Goal: Task Accomplishment & Management: Manage account settings

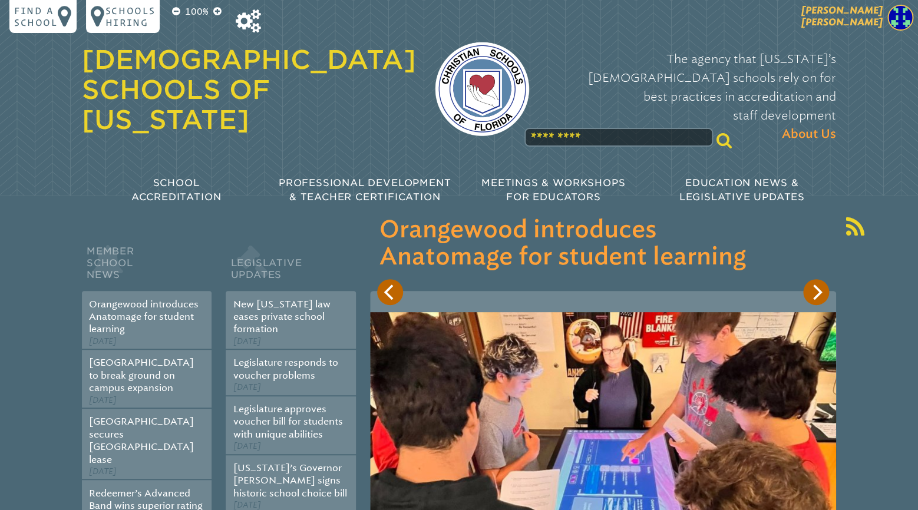
click at [875, 24] on span "[PERSON_NAME]" at bounding box center [841, 16] width 81 height 23
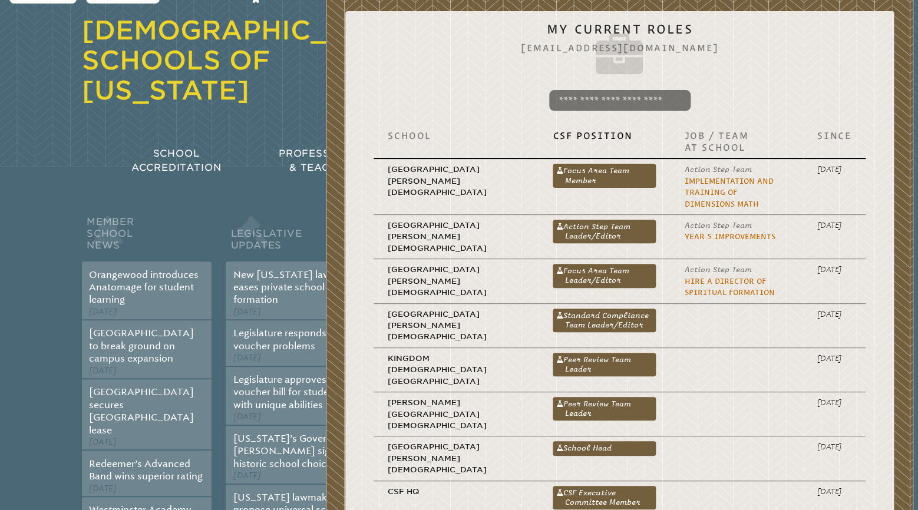
scroll to position [247, 0]
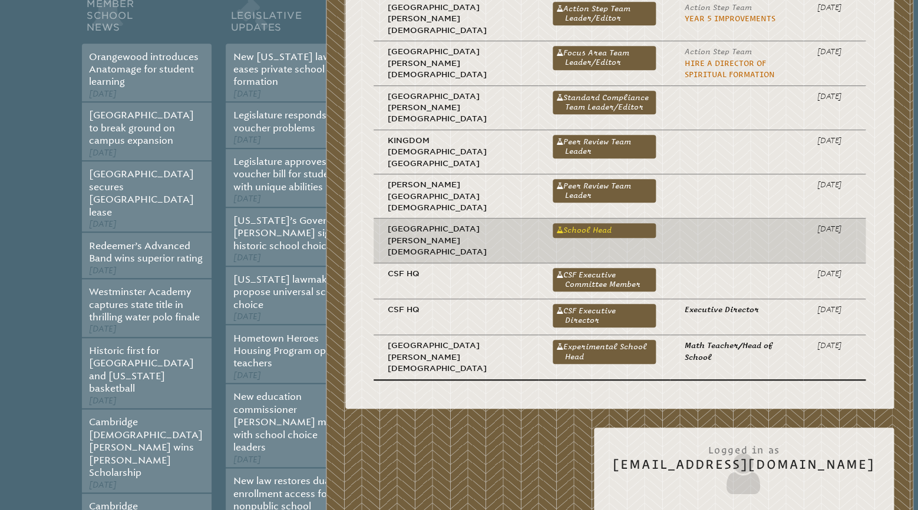
click at [553, 223] on link "School Head" at bounding box center [603, 230] width 103 height 14
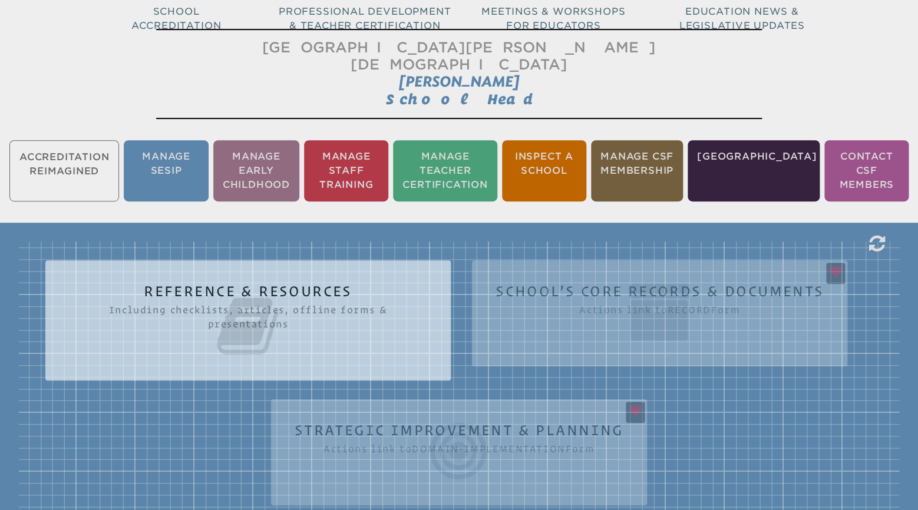
scroll to position [186, 0]
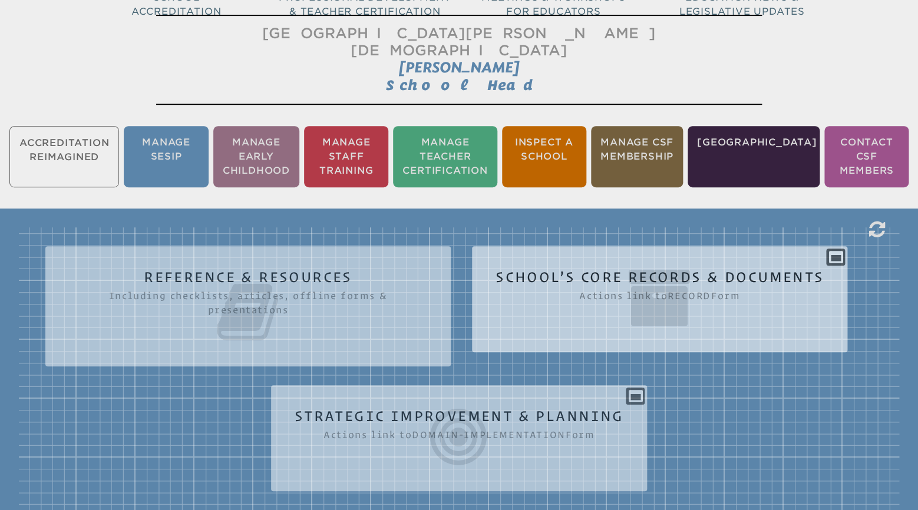
click at [668, 265] on icon at bounding box center [659, 298] width 328 height 66
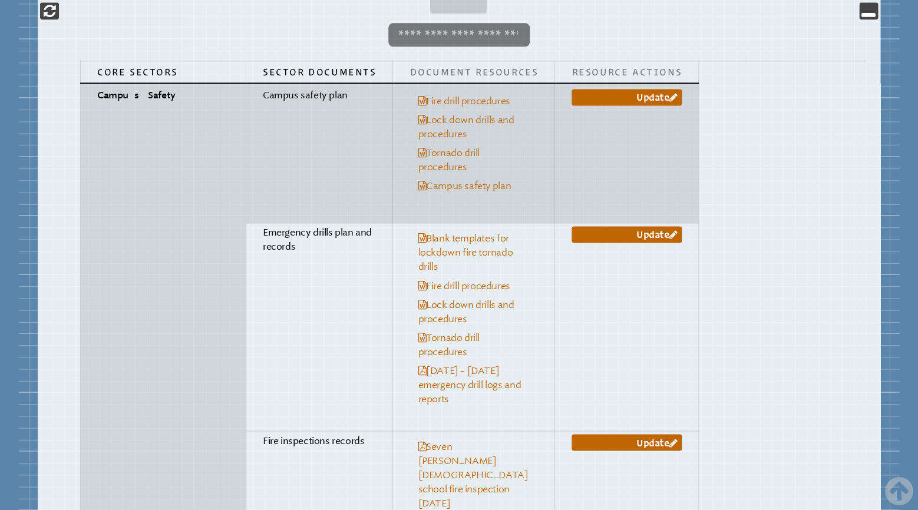
scroll to position [680, 0]
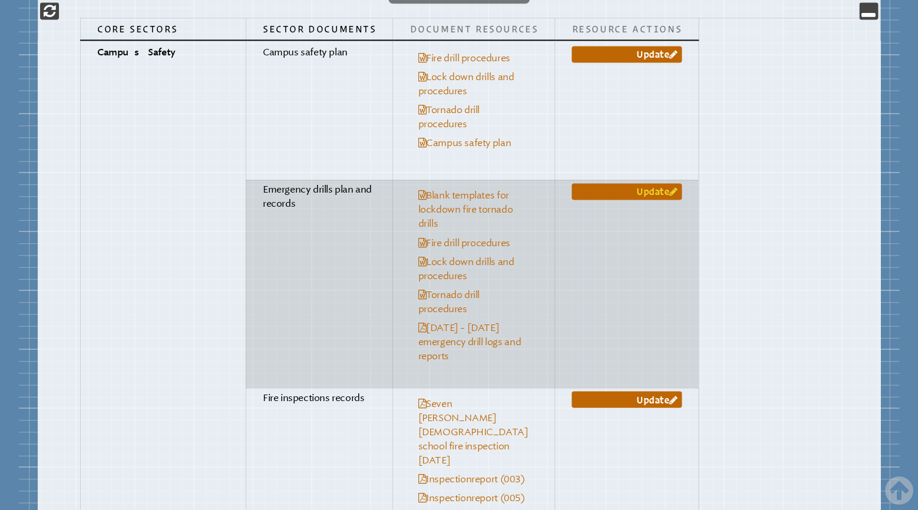
click at [603, 183] on link "Update" at bounding box center [626, 191] width 110 height 16
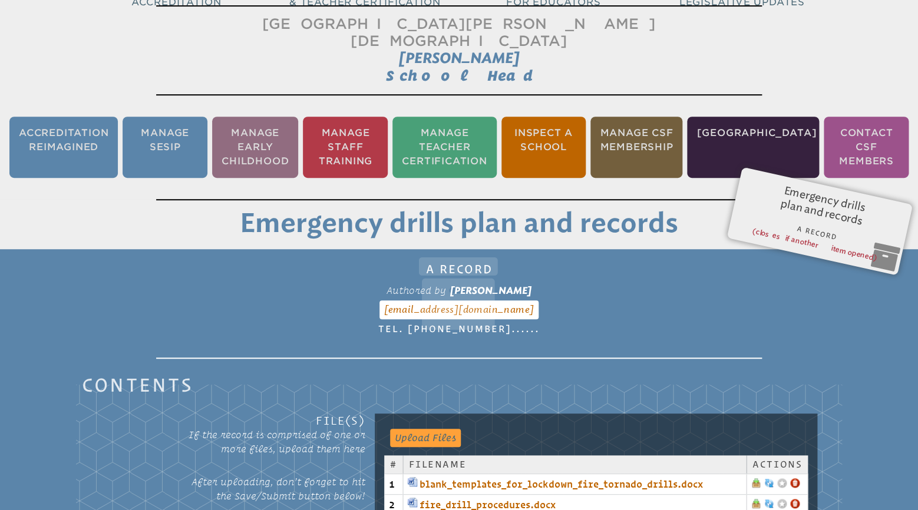
scroll to position [380, 0]
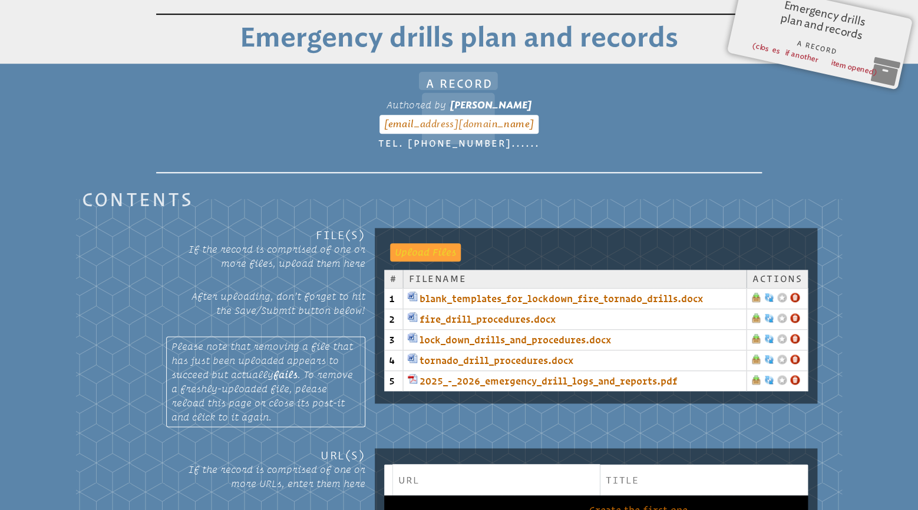
click at [422, 243] on input "file" at bounding box center [419, 251] width 59 height 16
type input "**********"
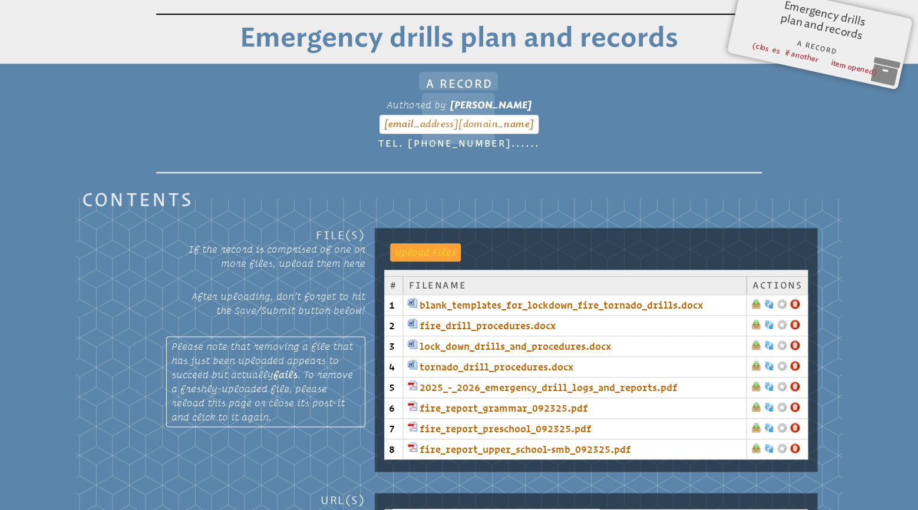
click at [424, 243] on input "file" at bounding box center [419, 251] width 59 height 16
type input "**********"
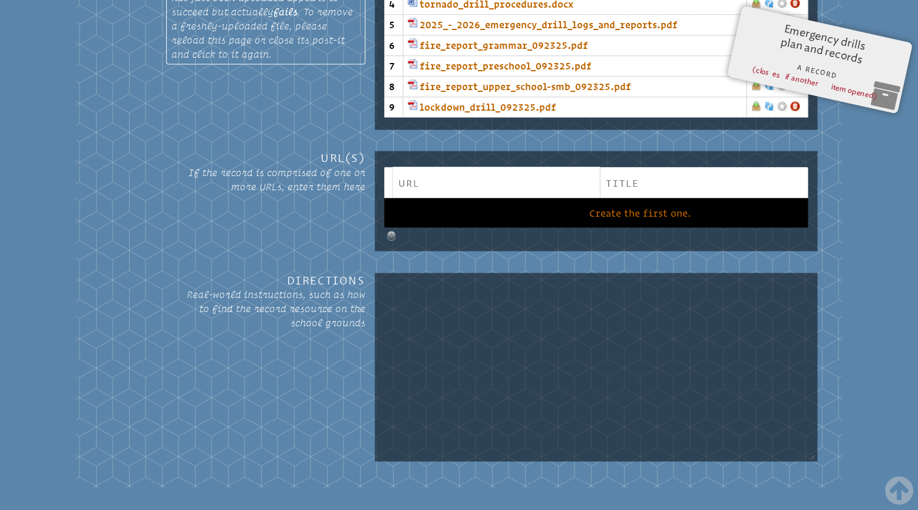
scroll to position [875, 0]
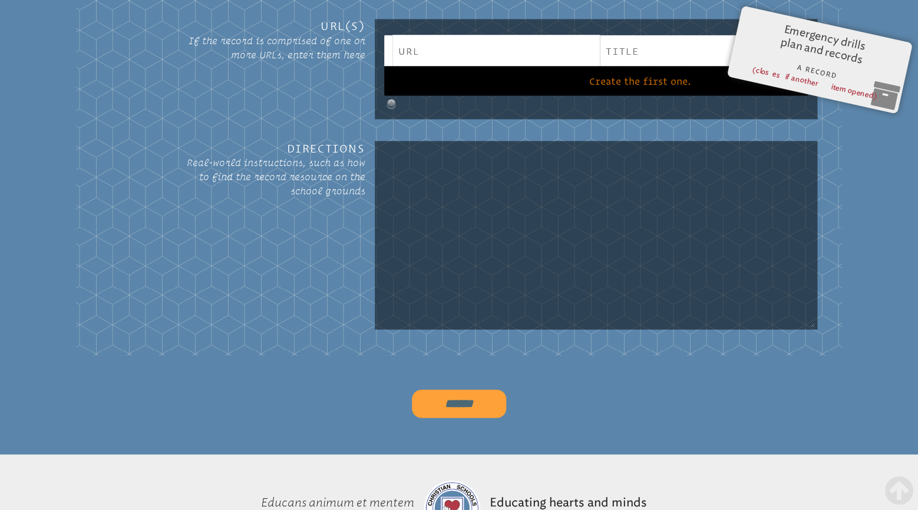
click at [453, 389] on input "******" at bounding box center [459, 403] width 94 height 28
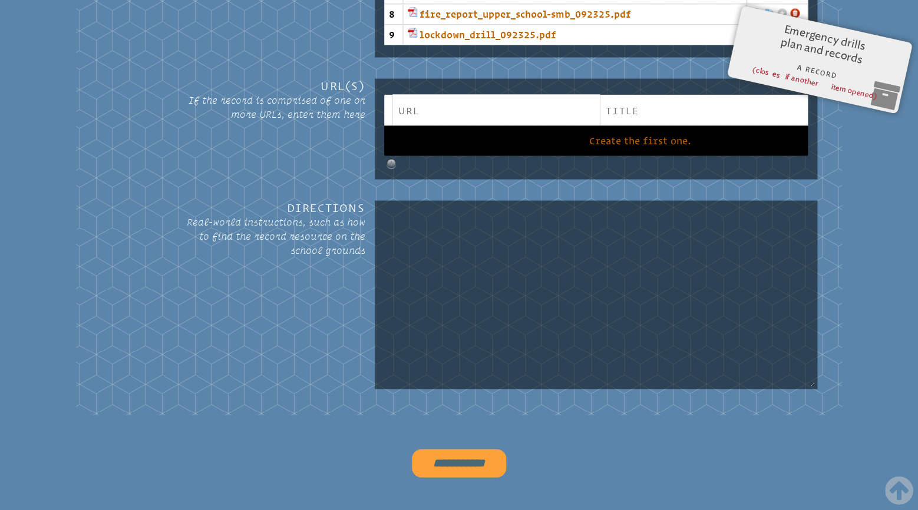
type input "******"
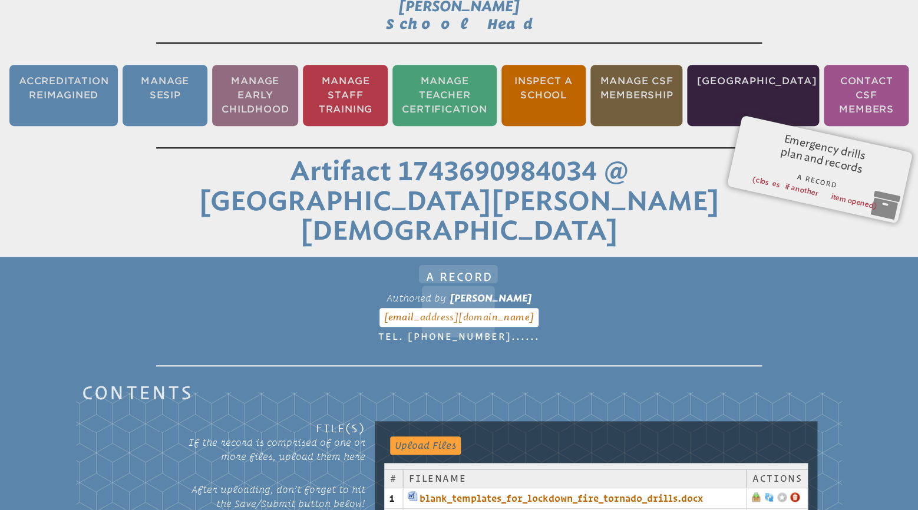
scroll to position [225, 0]
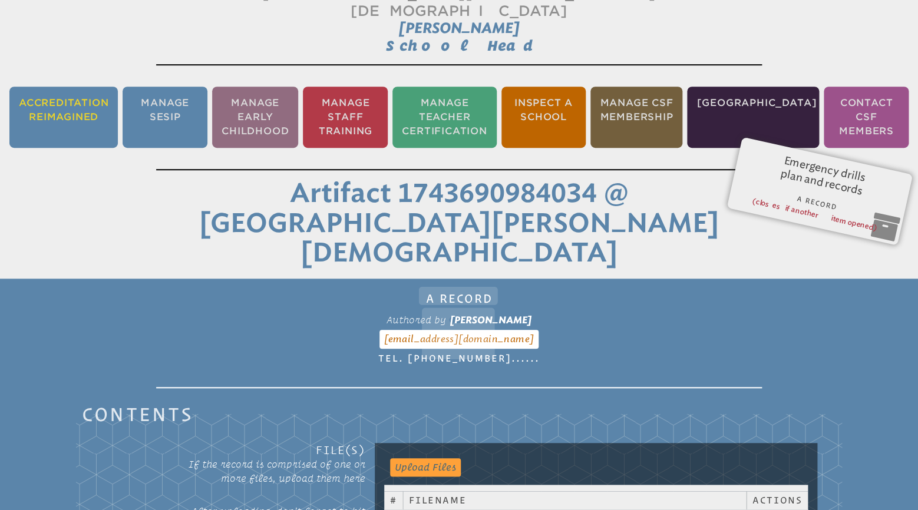
click at [56, 100] on li "Accreditation Reimagined" at bounding box center [63, 117] width 108 height 61
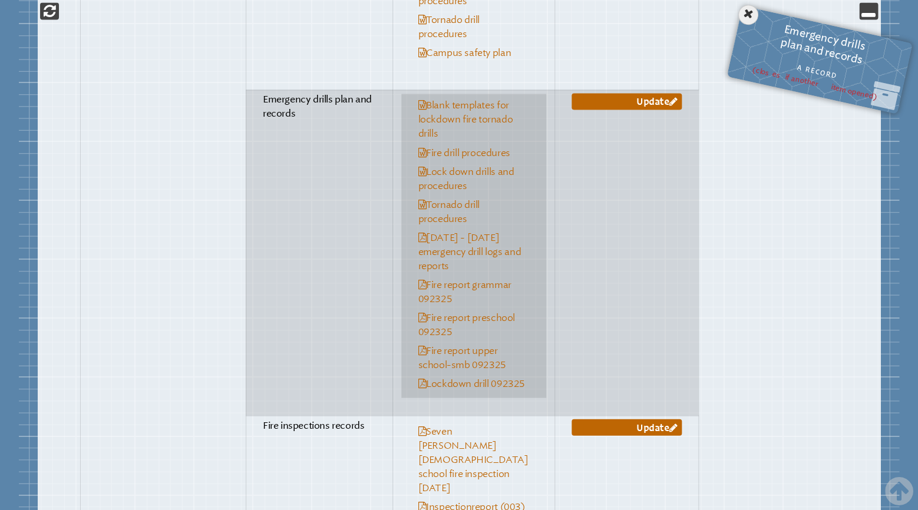
scroll to position [752, 0]
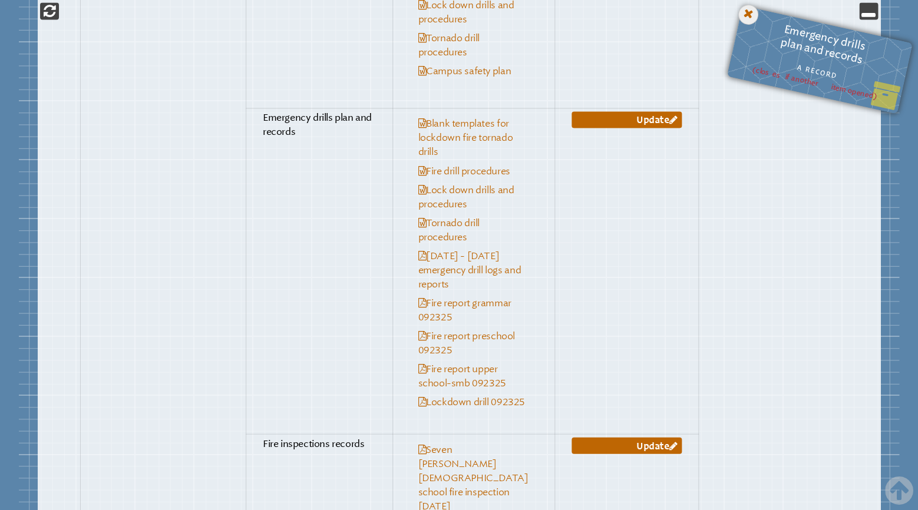
click at [743, 17] on icon at bounding box center [748, 15] width 24 height 24
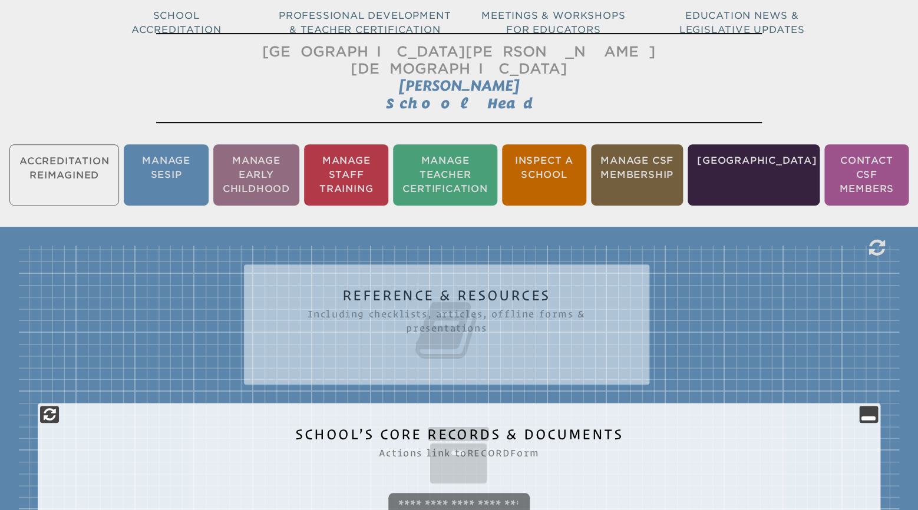
scroll to position [134, 0]
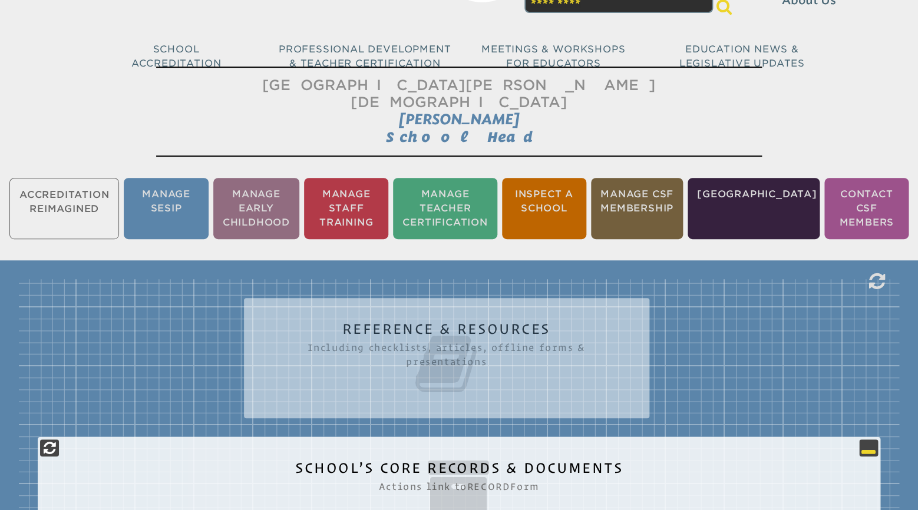
click at [868, 441] on icon at bounding box center [868, 448] width 14 height 14
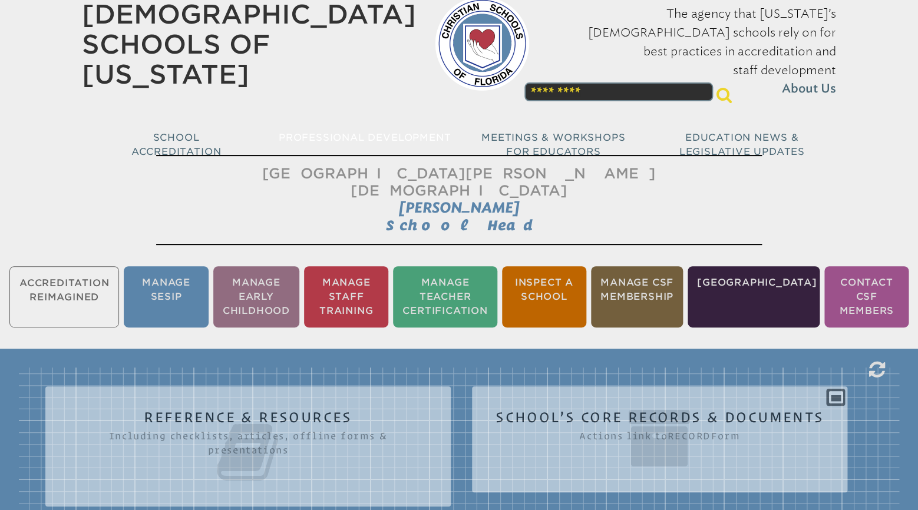
scroll to position [0, 0]
